Goal: Information Seeking & Learning: Understand process/instructions

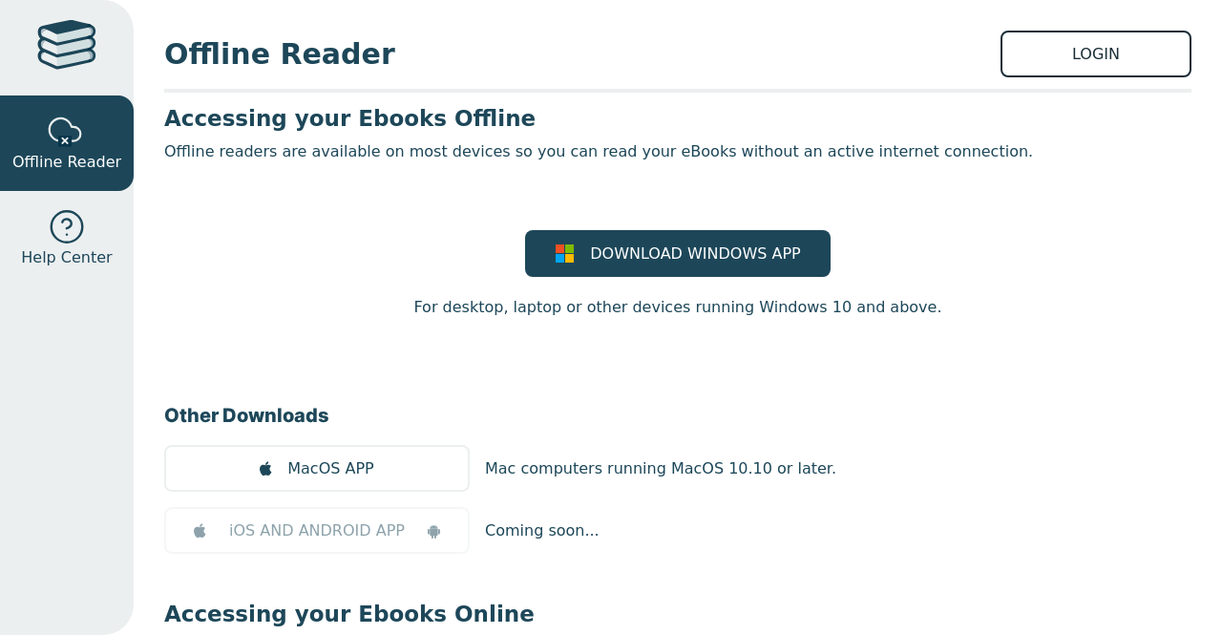
click at [1107, 55] on link "LOGIN" at bounding box center [1096, 54] width 191 height 47
drag, startPoint x: 55, startPoint y: 43, endPoint x: 8, endPoint y: 284, distance: 245.3
click at [8, 284] on link "Help Center" at bounding box center [67, 238] width 134 height 95
click at [52, 148] on div at bounding box center [67, 132] width 38 height 38
click at [1033, 41] on link "LOGIN" at bounding box center [1096, 54] width 191 height 47
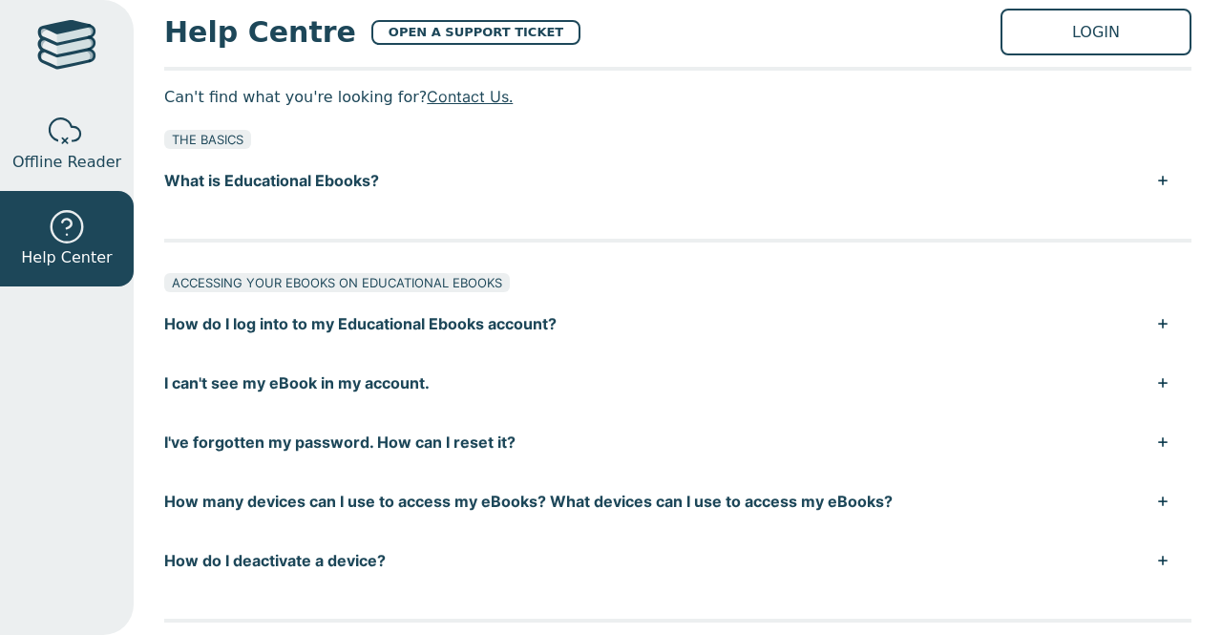
scroll to position [21, 0]
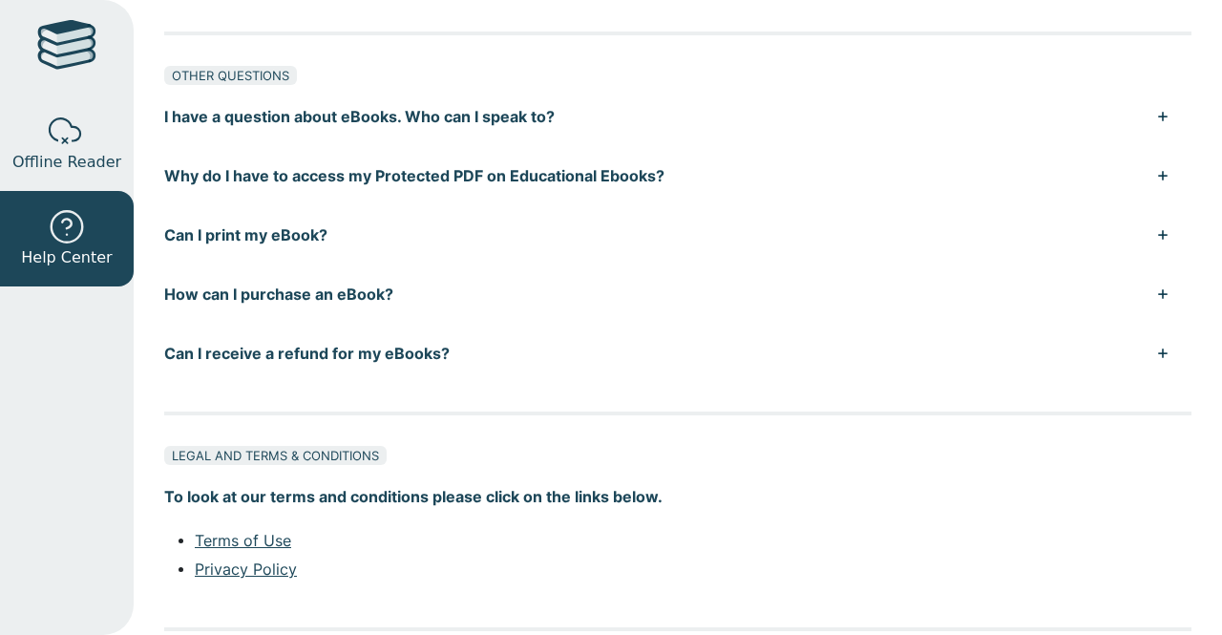
scroll to position [1395, 0]
click at [95, 49] on div at bounding box center [66, 47] width 59 height 55
click at [74, 43] on div at bounding box center [66, 47] width 59 height 55
click at [145, 70] on div "Help Centre OPEN A SUPPORT TICKET LOGIN Can't find what you're looking for? Con…" at bounding box center [678, 317] width 1089 height 635
